Goal: Navigation & Orientation: Find specific page/section

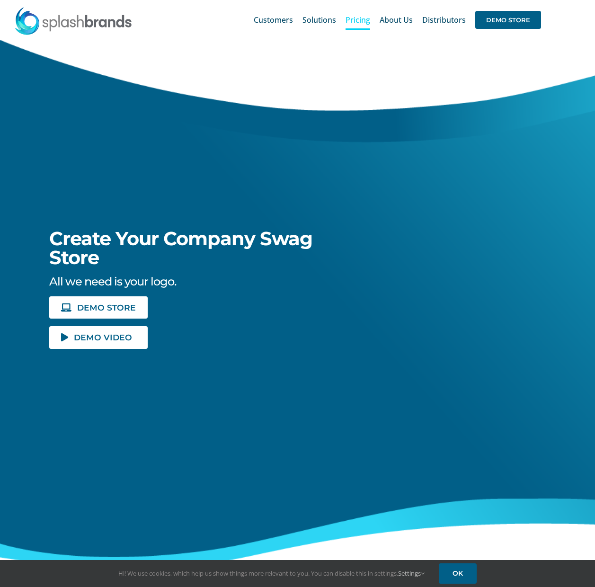
click at [362, 22] on span "Pricing" at bounding box center [357, 20] width 25 height 8
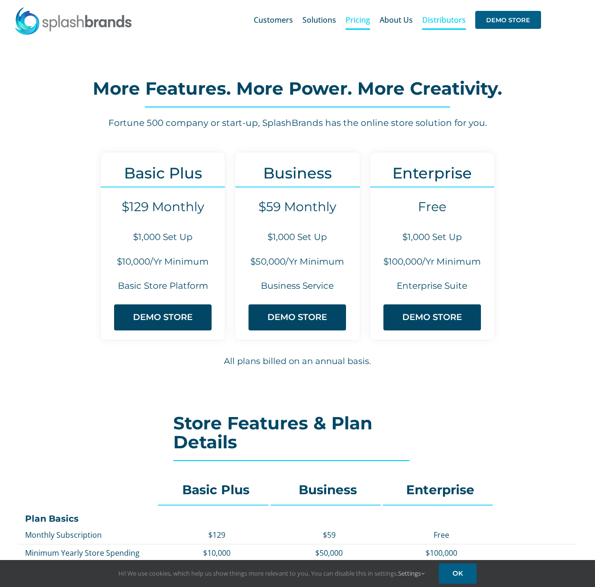
click at [444, 17] on span "Distributors" at bounding box center [444, 20] width 44 height 8
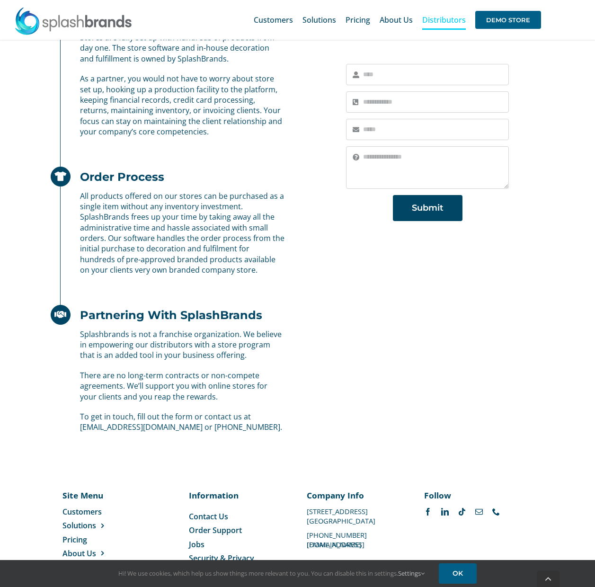
scroll to position [484, 0]
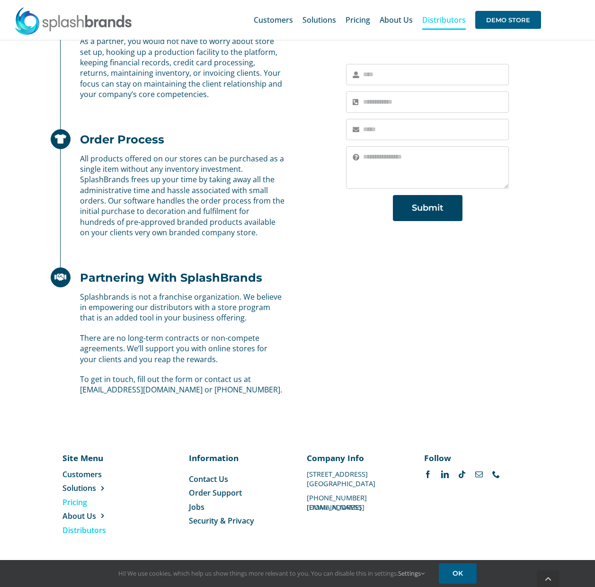
click at [79, 504] on span "Pricing" at bounding box center [74, 502] width 25 height 10
